Goal: Task Accomplishment & Management: Complete application form

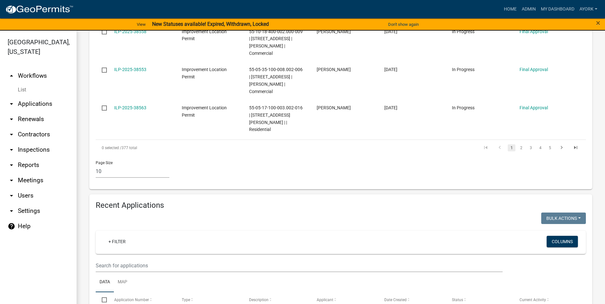
scroll to position [447, 0]
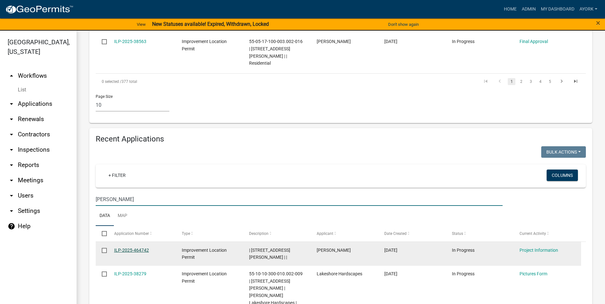
type input "[PERSON_NAME]"
click at [126, 248] on link "ILP-2025-464742" at bounding box center [131, 250] width 35 height 5
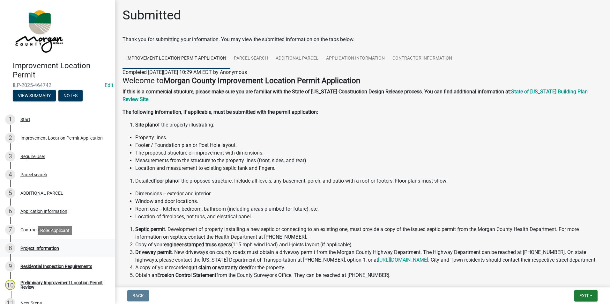
click at [37, 244] on div "8 Project Information" at bounding box center [55, 248] width 100 height 10
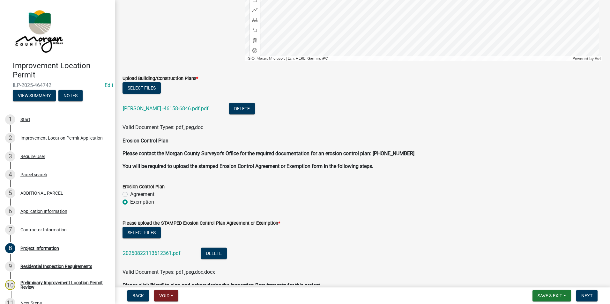
scroll to position [1255, 0]
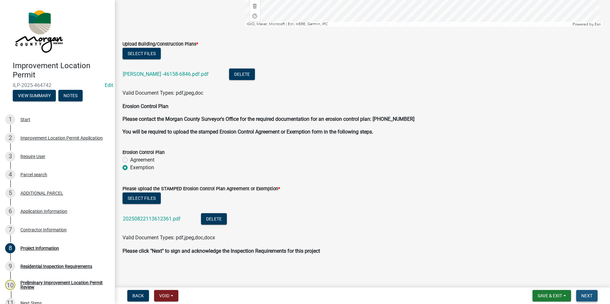
click at [589, 295] on span "Next" at bounding box center [586, 295] width 11 height 5
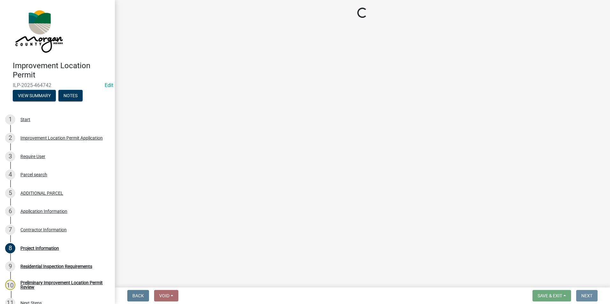
scroll to position [0, 0]
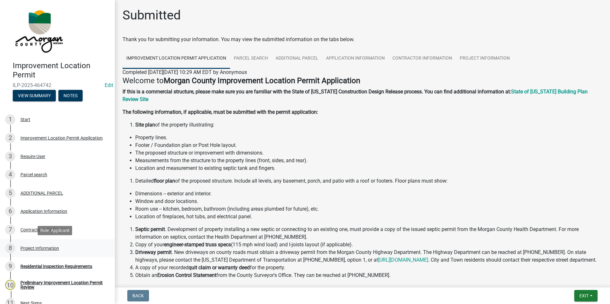
click at [36, 246] on div "Project Information" at bounding box center [39, 248] width 39 height 4
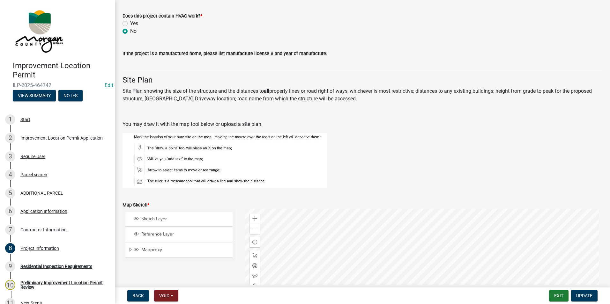
scroll to position [989, 0]
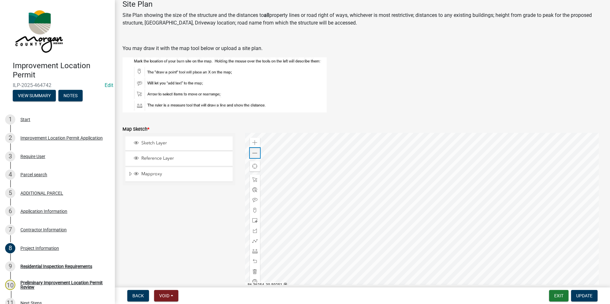
click at [250, 153] on div "Zoom out" at bounding box center [255, 153] width 10 height 10
click at [250, 154] on div "Zoom out" at bounding box center [255, 153] width 10 height 10
click at [41, 212] on div "Application Information" at bounding box center [43, 211] width 47 height 4
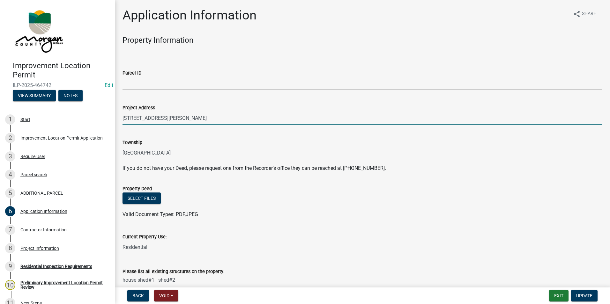
drag, startPoint x: 191, startPoint y: 117, endPoint x: 121, endPoint y: 116, distance: 69.9
click at [121, 116] on div "Project Address 3400 E Vernon Drive" at bounding box center [362, 110] width 489 height 30
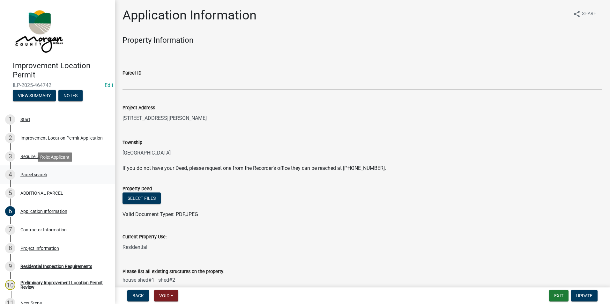
click at [30, 173] on div "Parcel search" at bounding box center [33, 175] width 27 height 4
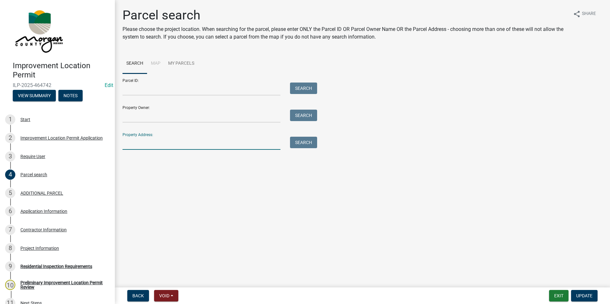
paste input "3400 E Vernon Drive"
type input "3400 E Vernon Drive"
click at [306, 143] on button "Search" at bounding box center [303, 142] width 27 height 11
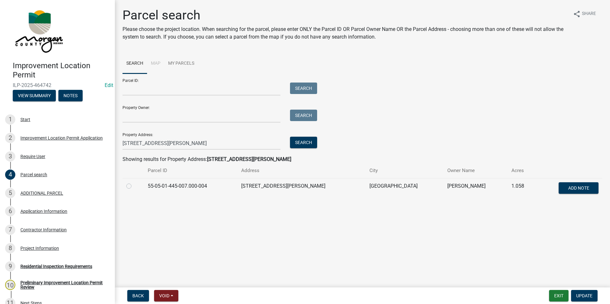
click at [126, 186] on td at bounding box center [132, 188] width 21 height 21
click at [134, 182] on label at bounding box center [134, 182] width 0 height 0
click at [134, 186] on input "radio" at bounding box center [136, 184] width 4 height 4
radio input "true"
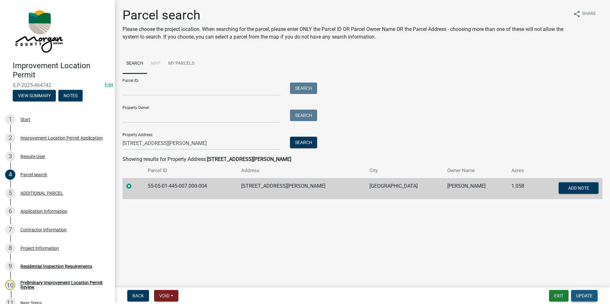
click at [594, 297] on button "Update" at bounding box center [584, 295] width 26 height 11
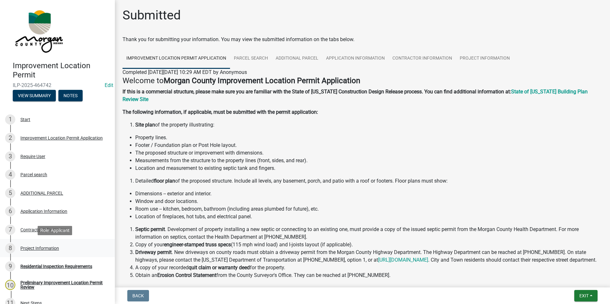
click at [36, 245] on div "8 Project Information" at bounding box center [55, 248] width 100 height 10
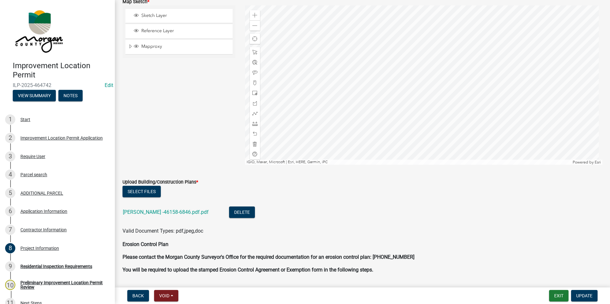
scroll to position [1085, 0]
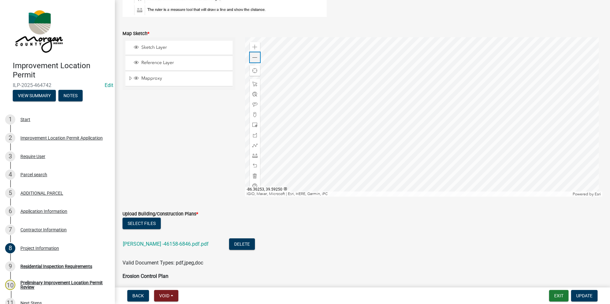
click at [254, 62] on div "Zoom out" at bounding box center [255, 57] width 10 height 10
click at [253, 155] on span at bounding box center [254, 155] width 5 height 5
click at [437, 124] on div at bounding box center [424, 116] width 358 height 159
click at [440, 181] on div at bounding box center [424, 116] width 358 height 159
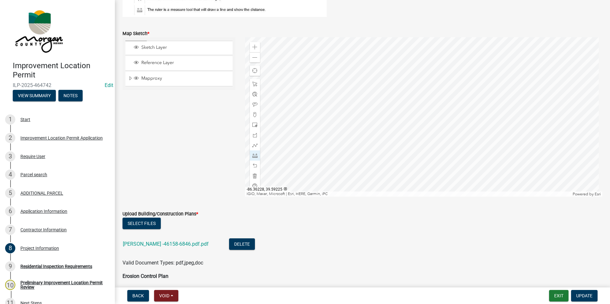
click at [440, 181] on div at bounding box center [424, 116] width 358 height 159
click at [438, 109] on div at bounding box center [424, 116] width 358 height 159
click at [449, 109] on div at bounding box center [424, 116] width 358 height 159
click at [404, 109] on div at bounding box center [424, 116] width 358 height 159
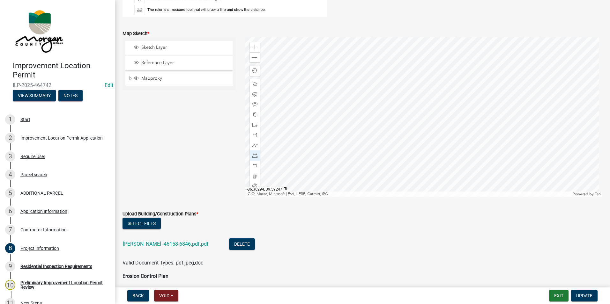
click at [281, 115] on div at bounding box center [424, 116] width 358 height 159
click at [256, 167] on span at bounding box center [254, 165] width 5 height 5
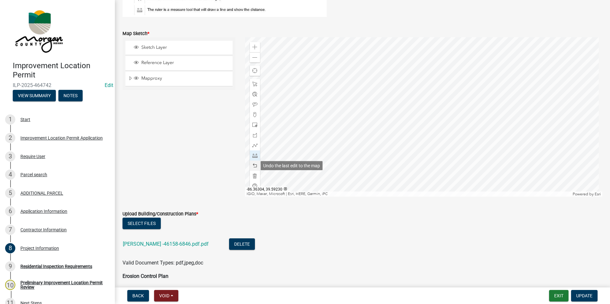
click at [256, 167] on span at bounding box center [254, 165] width 5 height 5
click at [437, 123] on div at bounding box center [424, 116] width 358 height 159
click at [449, 124] on div at bounding box center [424, 116] width 358 height 159
click at [254, 166] on span at bounding box center [254, 165] width 5 height 5
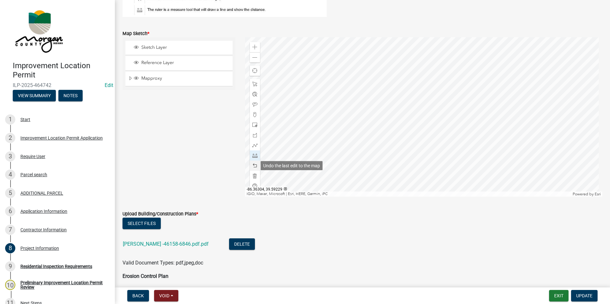
click at [254, 166] on span at bounding box center [254, 165] width 5 height 5
click at [405, 125] on div at bounding box center [424, 116] width 358 height 159
click at [281, 129] on div at bounding box center [424, 116] width 358 height 159
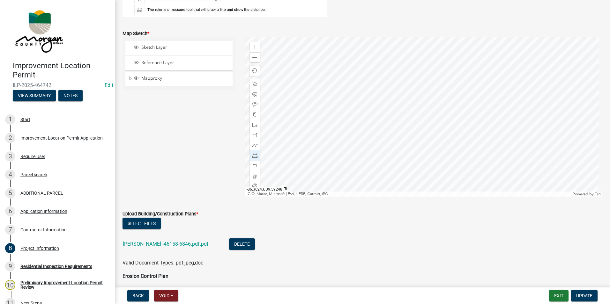
click at [404, 109] on div at bounding box center [424, 116] width 358 height 159
click at [409, 144] on div at bounding box center [424, 116] width 358 height 159
click at [408, 53] on div at bounding box center [424, 116] width 358 height 159
click at [422, 51] on div at bounding box center [424, 116] width 358 height 159
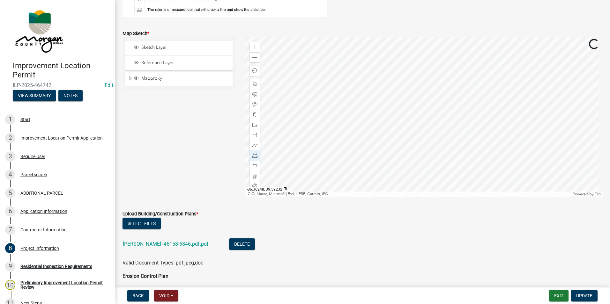
click at [398, 94] on div at bounding box center [424, 116] width 358 height 159
click at [588, 298] on span "Update" at bounding box center [584, 295] width 16 height 5
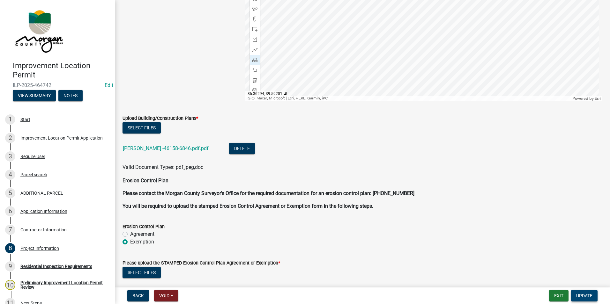
scroll to position [1255, 0]
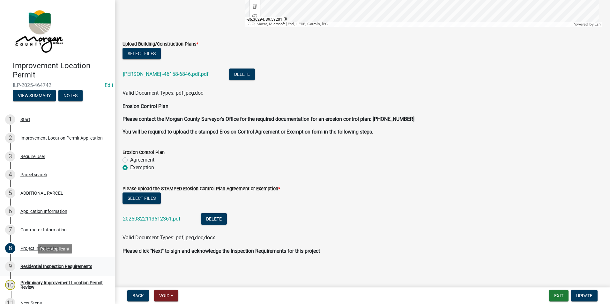
click at [50, 270] on div "9 Residential Inspection Requirements" at bounding box center [55, 267] width 100 height 10
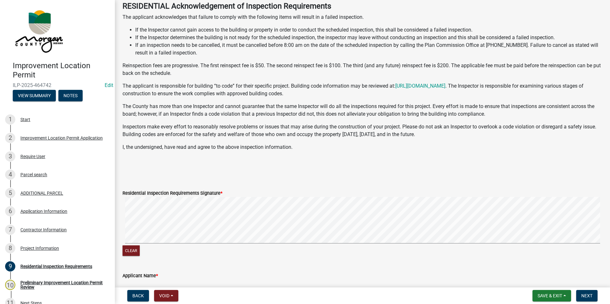
scroll to position [64, 0]
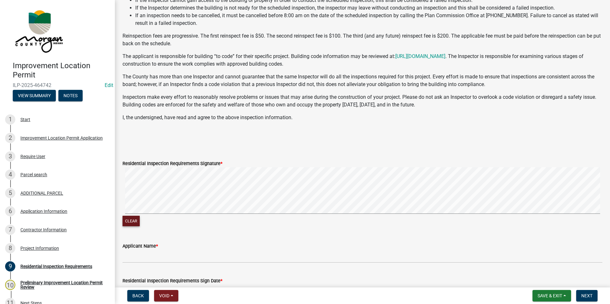
click at [133, 224] on button "Clear" at bounding box center [130, 221] width 17 height 11
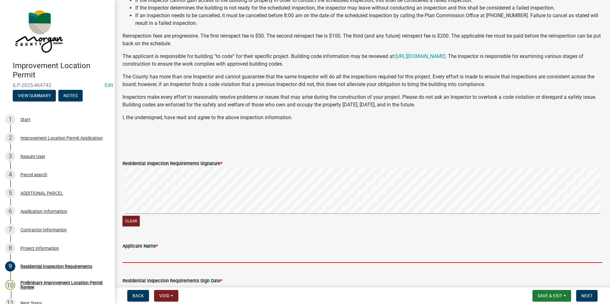
click at [147, 256] on input "Applicant Name *" at bounding box center [362, 256] width 480 height 13
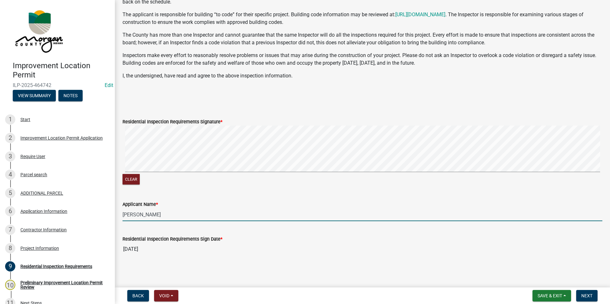
scroll to position [106, 0]
type input "Larry Lester"
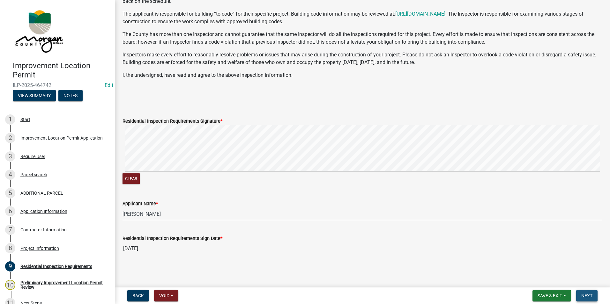
click at [589, 295] on span "Next" at bounding box center [586, 295] width 11 height 5
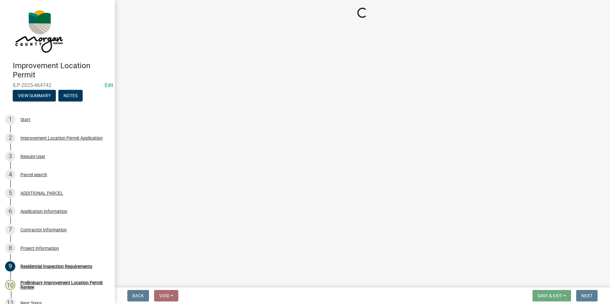
scroll to position [0, 0]
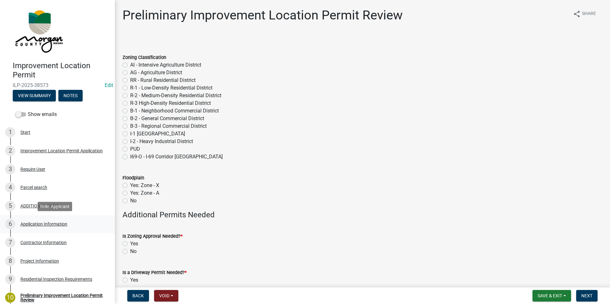
click at [54, 223] on div "Application Information" at bounding box center [43, 224] width 47 height 4
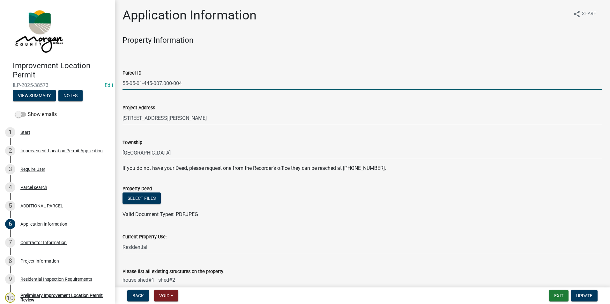
drag, startPoint x: 179, startPoint y: 81, endPoint x: 119, endPoint y: 78, distance: 59.7
click at [119, 78] on div "Parcel ID 55-05-01-445-007.000-004" at bounding box center [362, 75] width 489 height 30
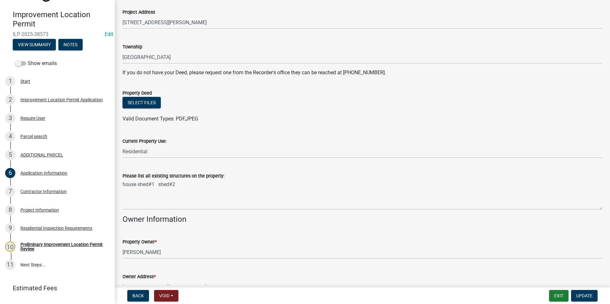
scroll to position [64, 0]
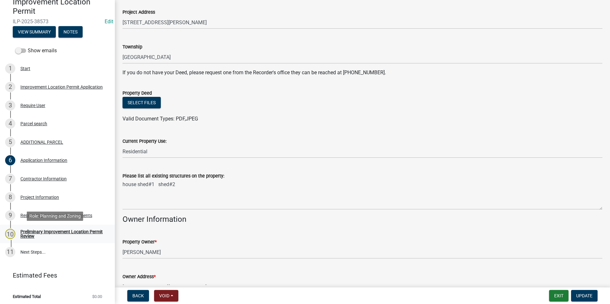
click at [39, 239] on div "Preliminary Improvement Location Permit Review" at bounding box center [62, 234] width 84 height 9
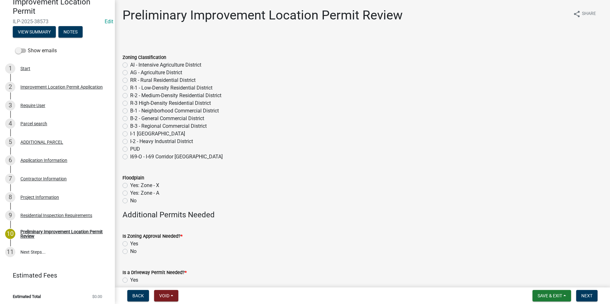
click at [130, 88] on label "R-1 - Low-Density Residential District" at bounding box center [171, 88] width 82 height 8
click at [130, 88] on input "R-1 - Low-Density Residential District" at bounding box center [132, 86] width 4 height 4
radio input "true"
click at [130, 201] on label "No" at bounding box center [133, 201] width 6 height 8
click at [130, 201] on input "No" at bounding box center [132, 199] width 4 height 4
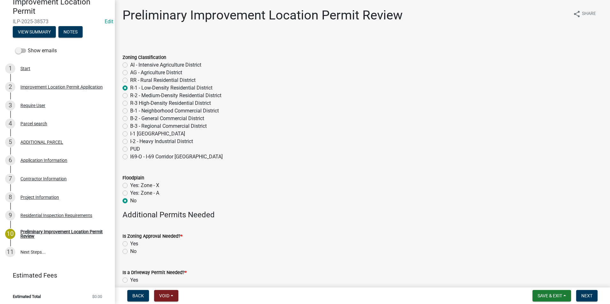
radio input "true"
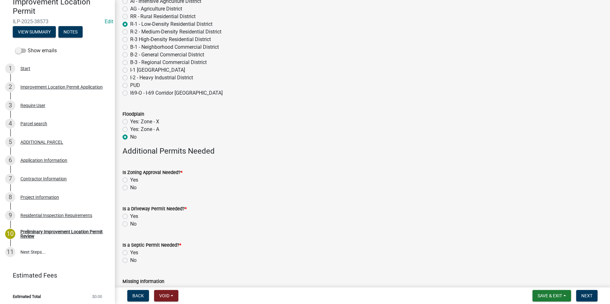
click at [130, 188] on label "No" at bounding box center [133, 188] width 6 height 8
click at [130, 188] on input "No" at bounding box center [132, 186] width 4 height 4
radio input "true"
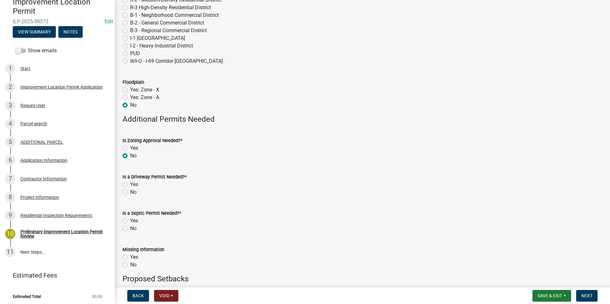
click at [130, 191] on label "No" at bounding box center [133, 193] width 6 height 8
click at [130, 191] on input "No" at bounding box center [132, 191] width 4 height 4
radio input "true"
click at [130, 229] on label "No" at bounding box center [133, 229] width 6 height 8
click at [130, 229] on input "No" at bounding box center [132, 227] width 4 height 4
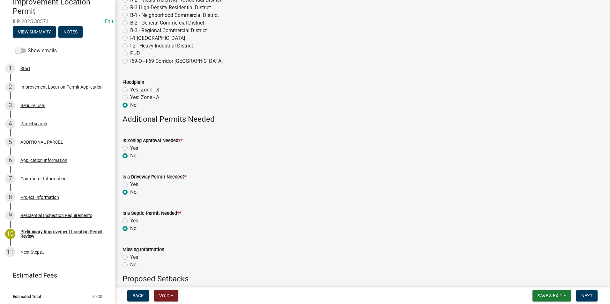
radio input "true"
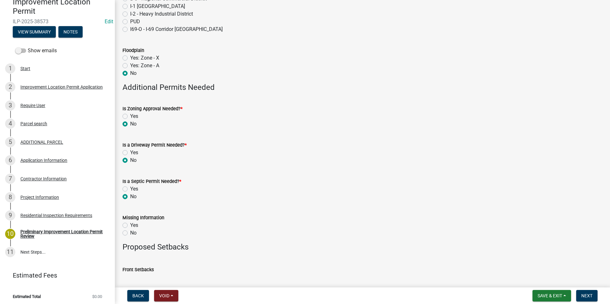
click at [130, 232] on label "No" at bounding box center [133, 233] width 6 height 8
click at [130, 232] on input "No" at bounding box center [132, 231] width 4 height 4
radio input "true"
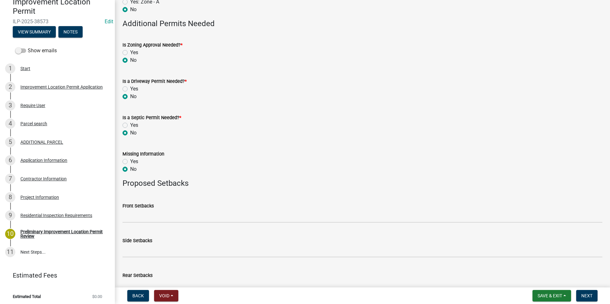
scroll to position [228, 0]
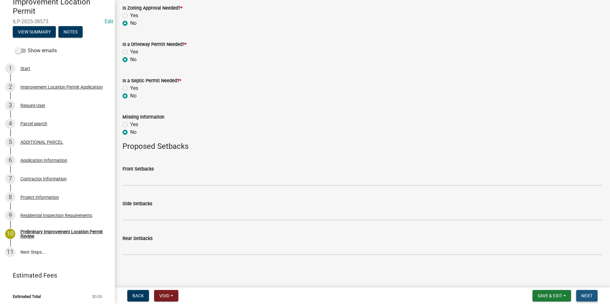
click at [586, 298] on span "Next" at bounding box center [586, 295] width 11 height 5
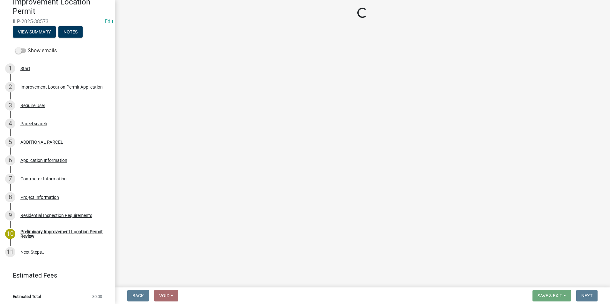
scroll to position [0, 0]
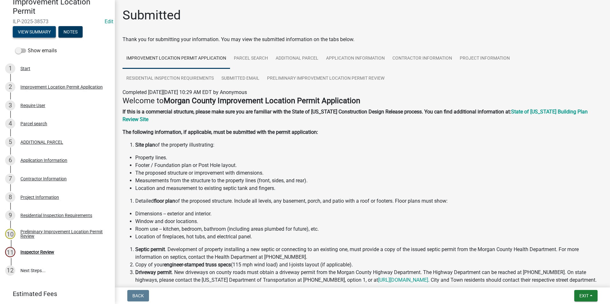
click at [45, 32] on button "View Summary" at bounding box center [34, 31] width 43 height 11
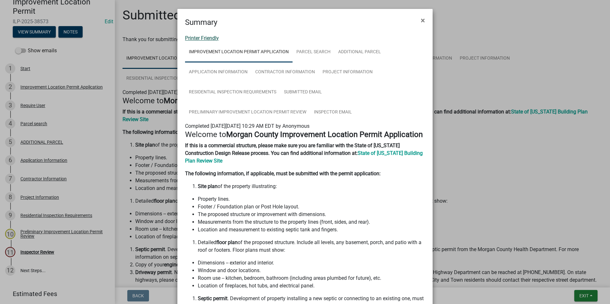
click at [210, 36] on link "Printer Friendly" at bounding box center [202, 38] width 34 height 6
click at [422, 19] on span "×" at bounding box center [423, 20] width 4 height 9
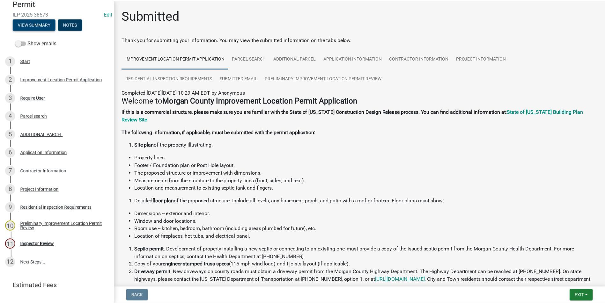
scroll to position [84, 0]
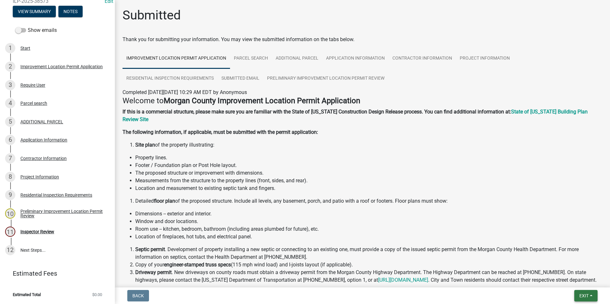
click at [591, 294] on button "Exit" at bounding box center [585, 295] width 23 height 11
click at [577, 282] on button "Save & Exit" at bounding box center [572, 279] width 51 height 15
